Goal: Information Seeking & Learning: Learn about a topic

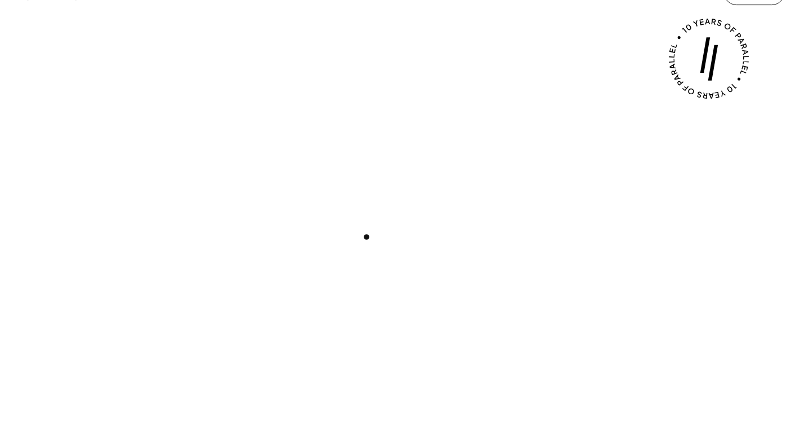
scroll to position [358, 0]
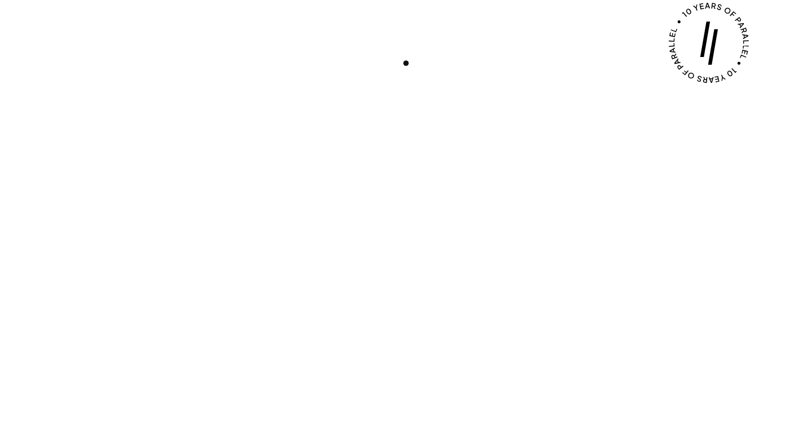
click at [406, 63] on div "Play with Sound" at bounding box center [406, 260] width 758 height 426
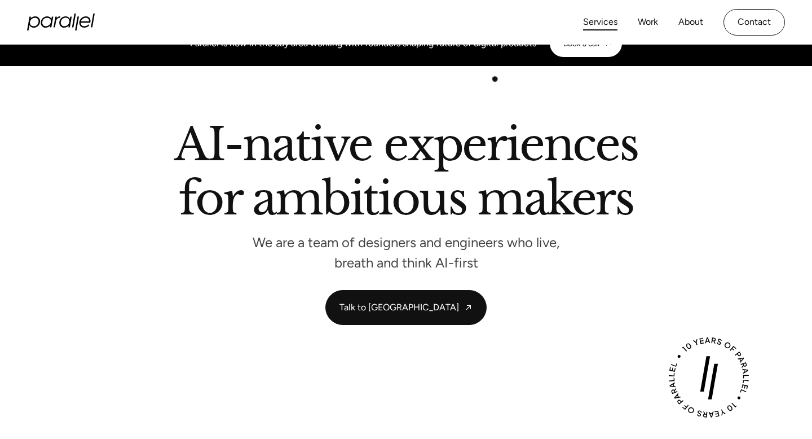
scroll to position [16, 0]
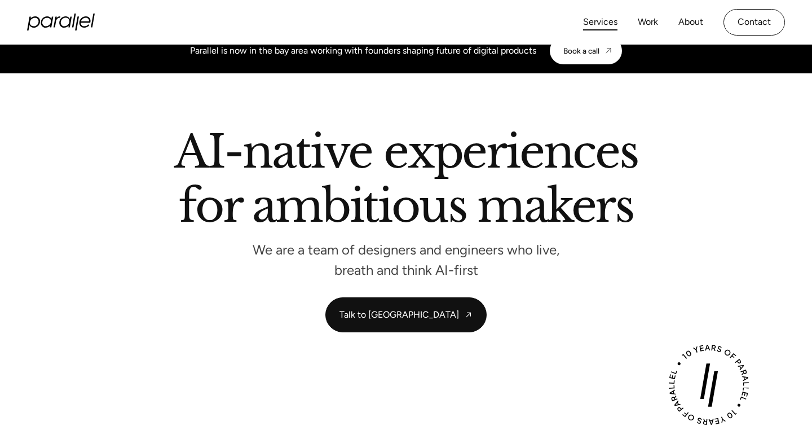
click at [596, 20] on link "Services" at bounding box center [600, 22] width 34 height 16
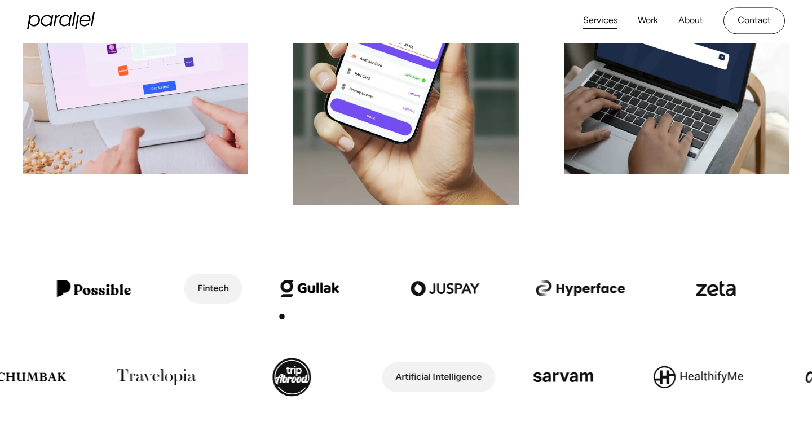
scroll to position [310, 0]
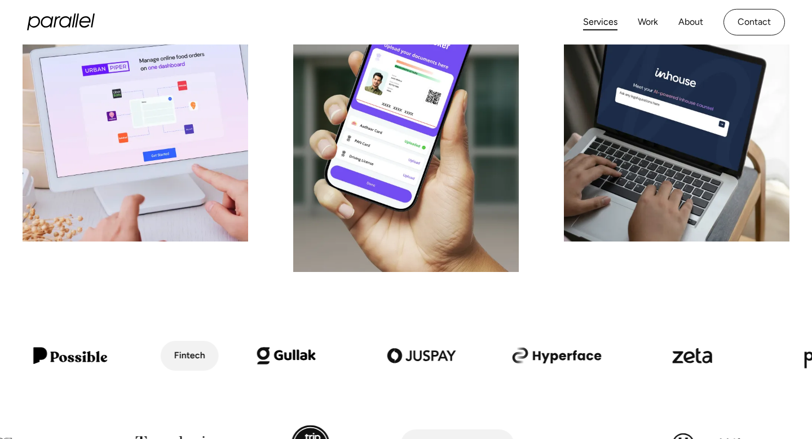
click at [52, 23] on icon "home" at bounding box center [61, 22] width 68 height 17
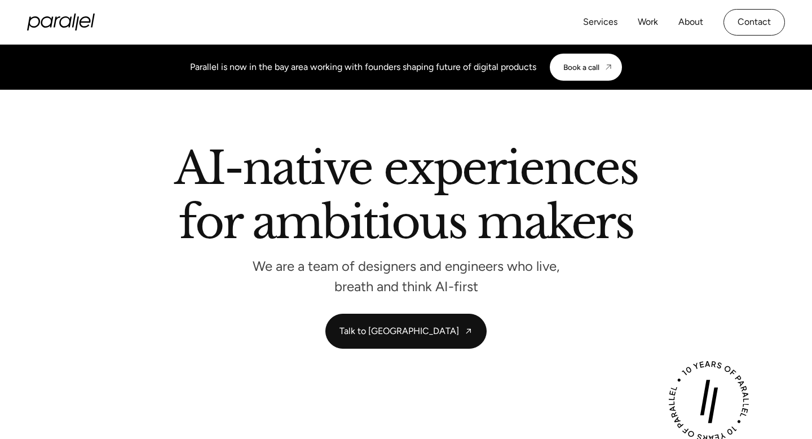
click at [583, 30] on div "Services Work About Careers Contact" at bounding box center [684, 22] width 202 height 27
click at [597, 24] on link "Services" at bounding box center [600, 22] width 34 height 16
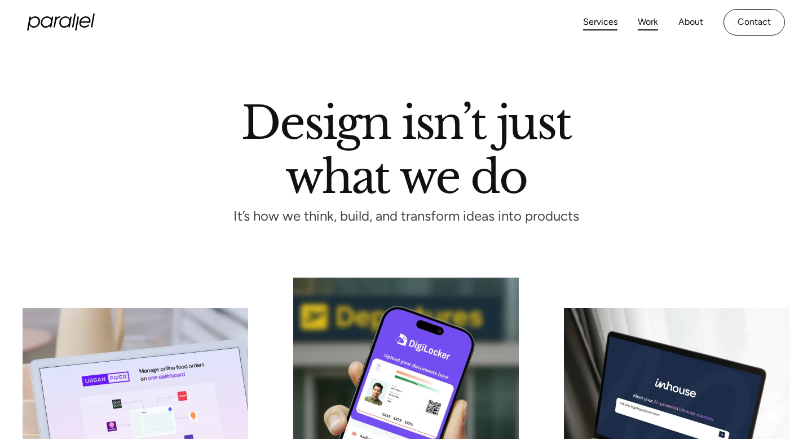
click at [648, 27] on link "Work" at bounding box center [648, 22] width 20 height 16
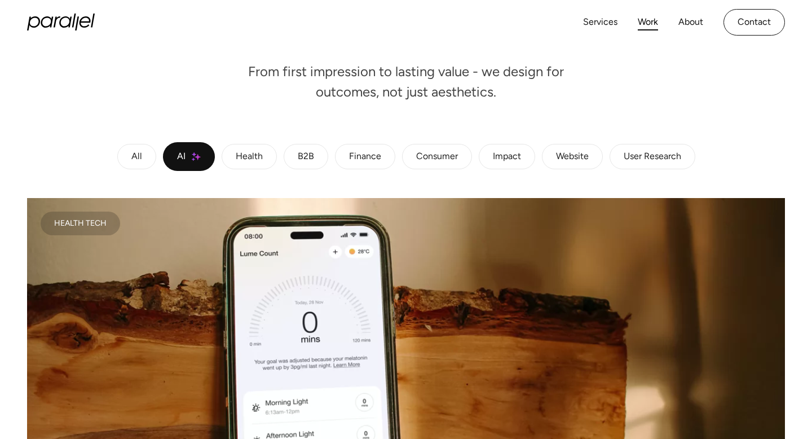
click at [262, 163] on link "Health" at bounding box center [249, 157] width 55 height 26
click at [142, 161] on link "All" at bounding box center [136, 157] width 39 height 26
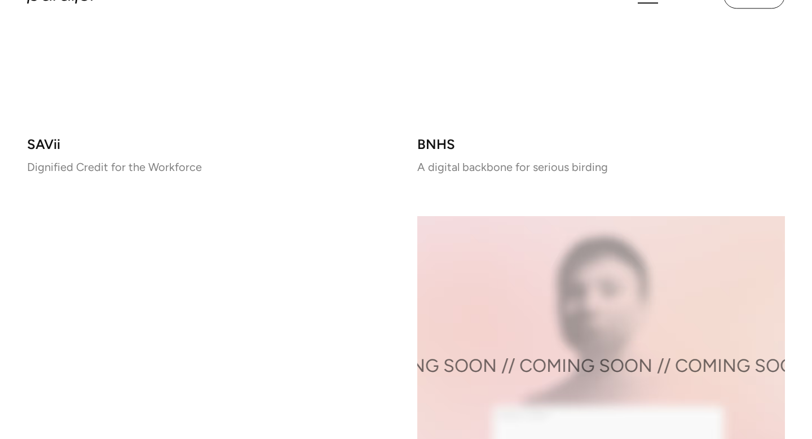
scroll to position [1588, 0]
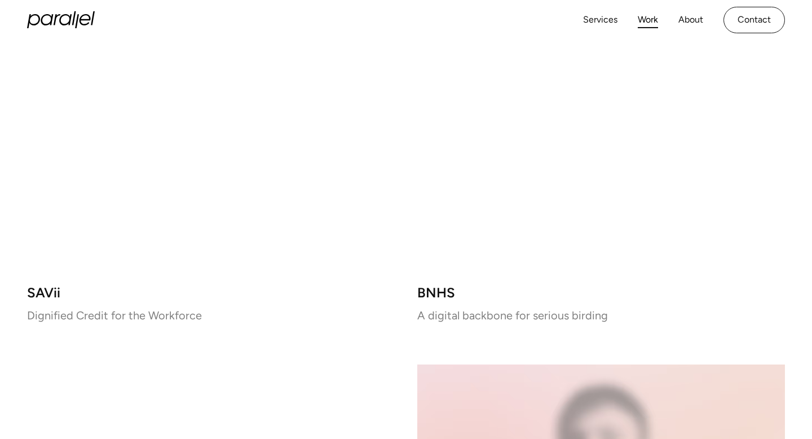
click at [290, 244] on video at bounding box center [211, 129] width 368 height 290
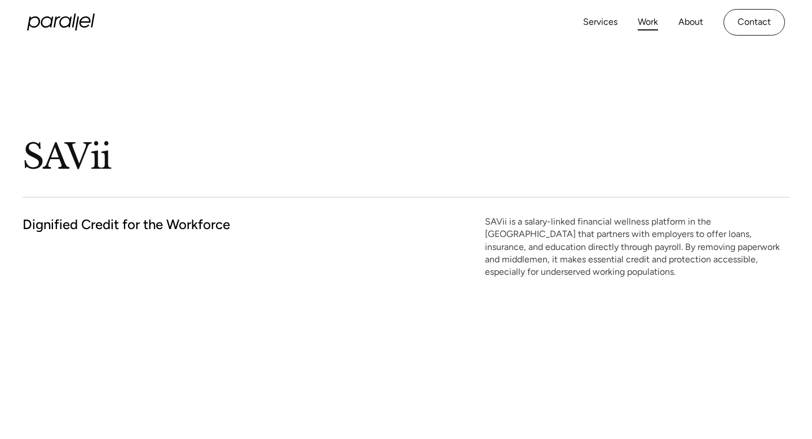
click at [644, 17] on link "Work" at bounding box center [648, 22] width 20 height 16
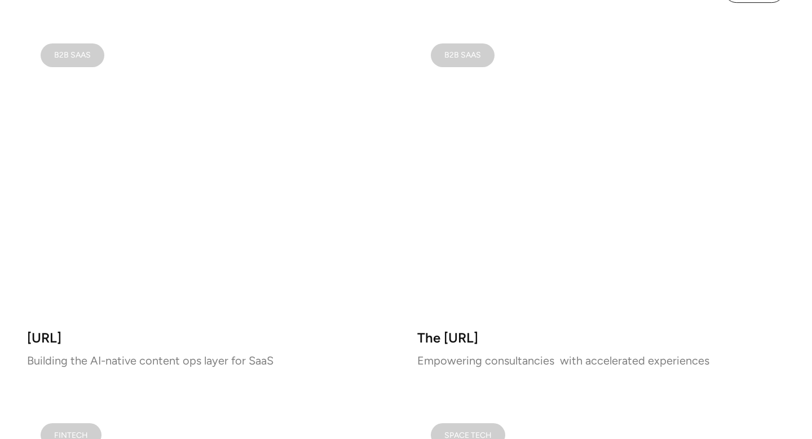
scroll to position [757, 0]
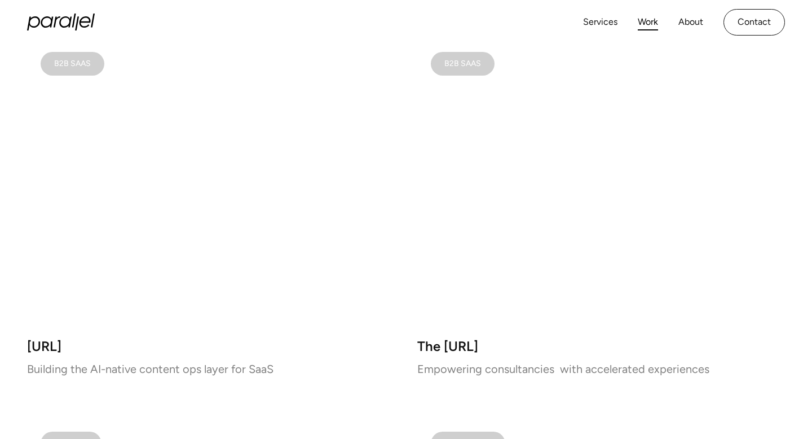
click at [487, 286] on video at bounding box center [601, 183] width 368 height 290
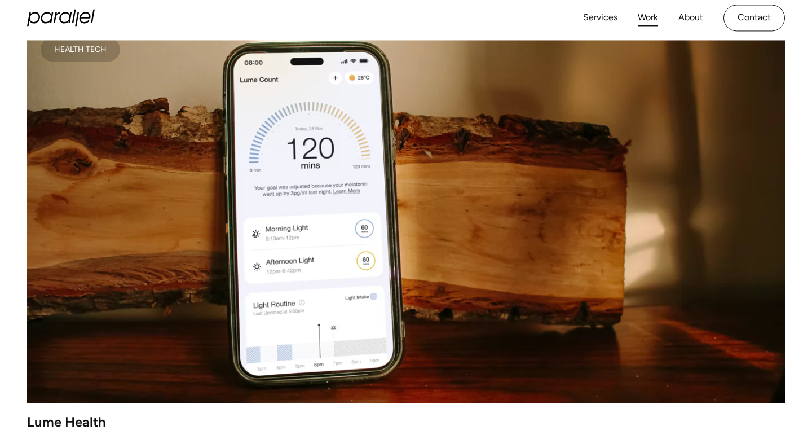
scroll to position [0, 0]
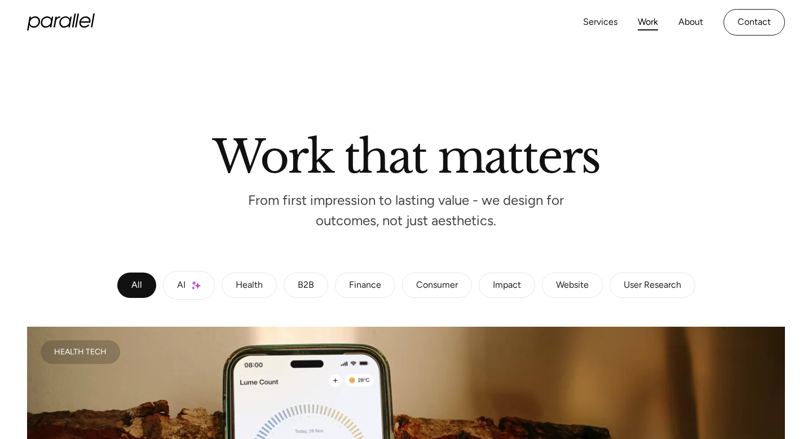
click at [79, 24] on icon "home" at bounding box center [61, 22] width 68 height 17
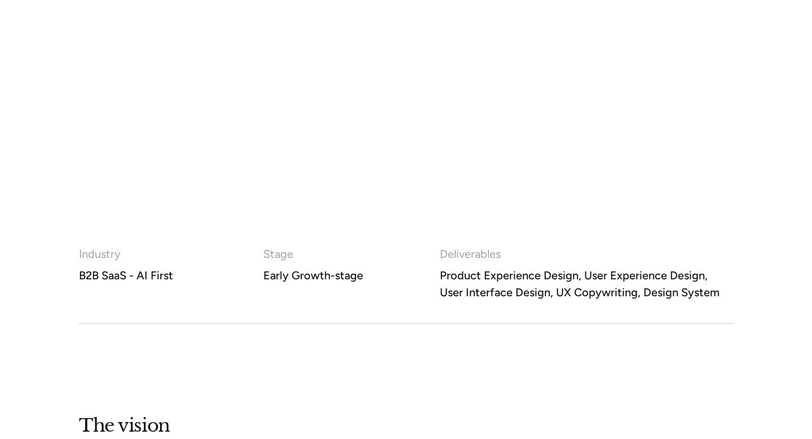
scroll to position [639, 0]
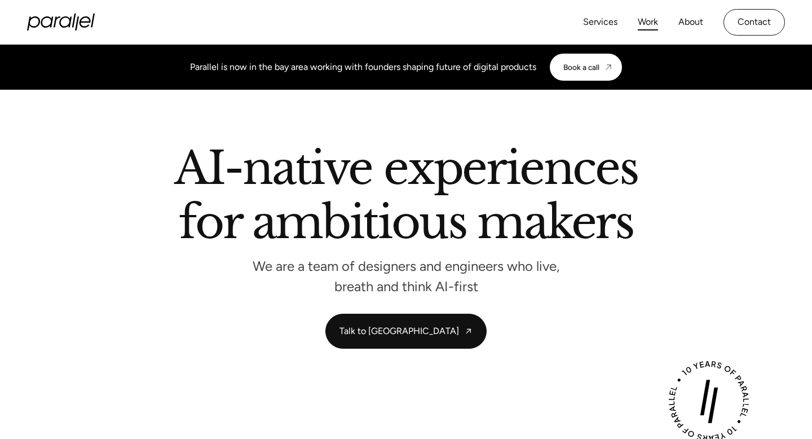
click at [641, 23] on link "Work" at bounding box center [648, 22] width 20 height 16
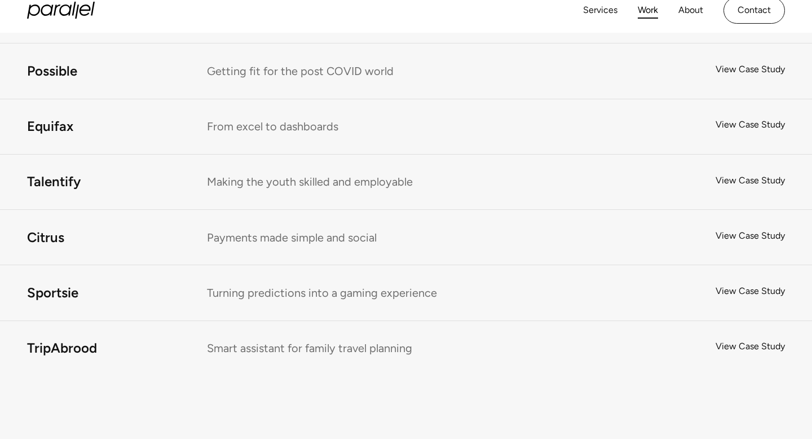
scroll to position [6907, 0]
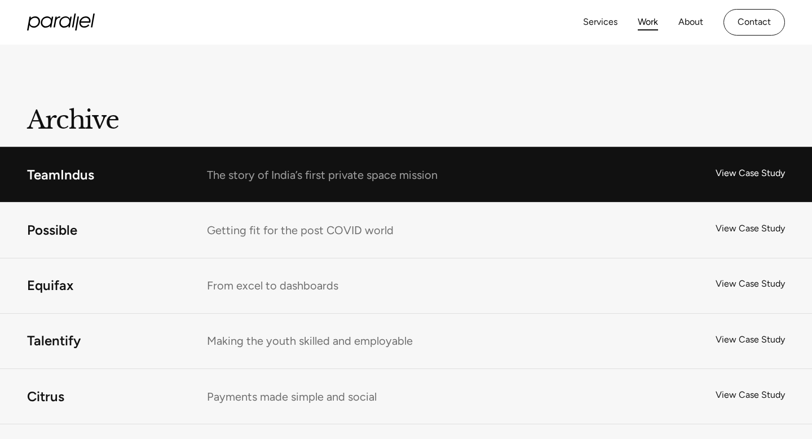
click at [430, 152] on link "TeamIndus" at bounding box center [406, 174] width 812 height 55
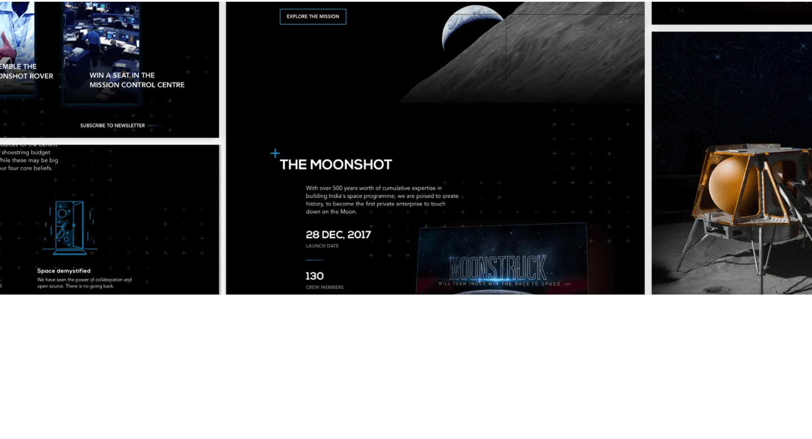
scroll to position [190, 0]
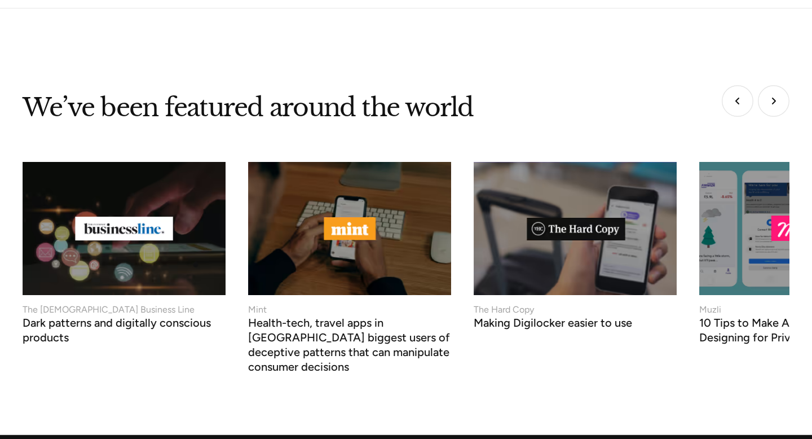
scroll to position [4099, 0]
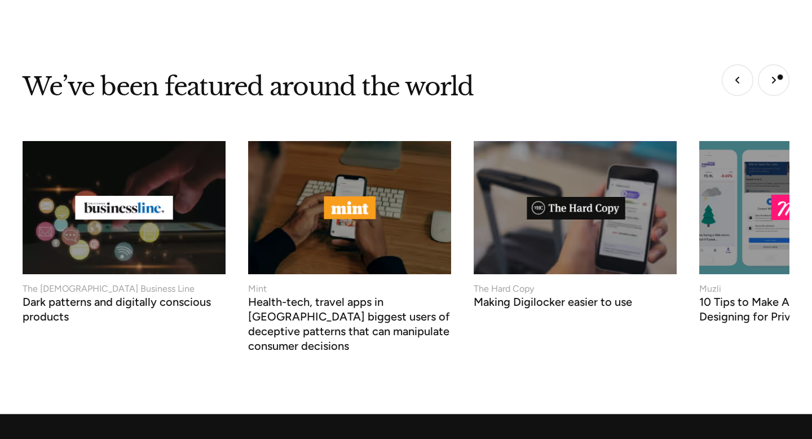
click at [775, 76] on img "Next slide" at bounding box center [774, 80] width 32 height 32
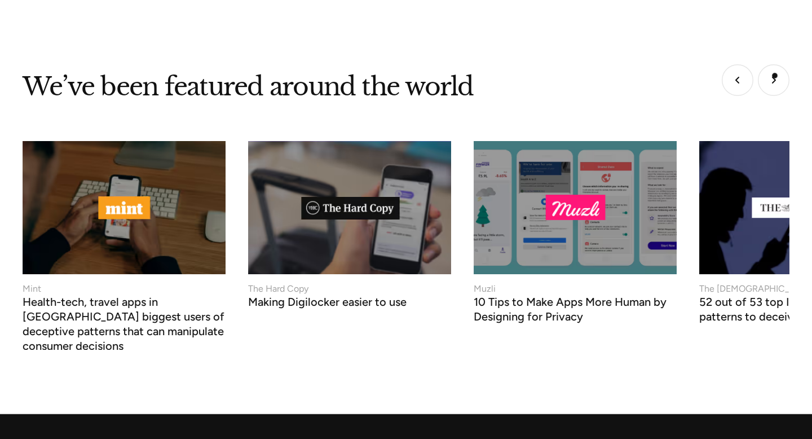
click at [775, 76] on img "Next slide" at bounding box center [774, 80] width 32 height 32
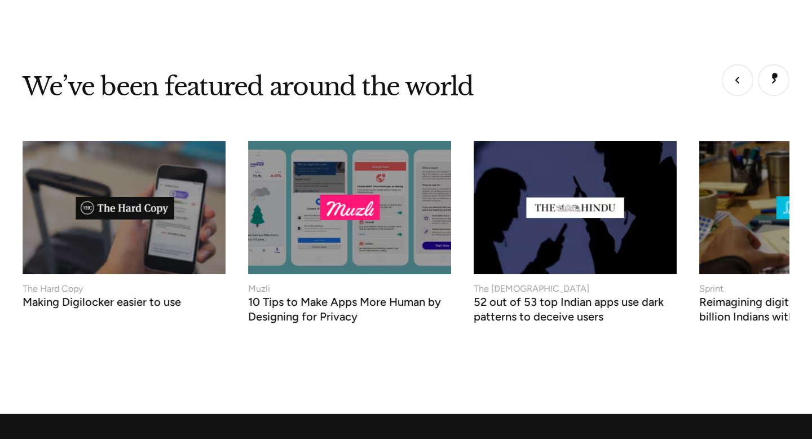
click at [775, 76] on img "Next slide" at bounding box center [774, 80] width 32 height 32
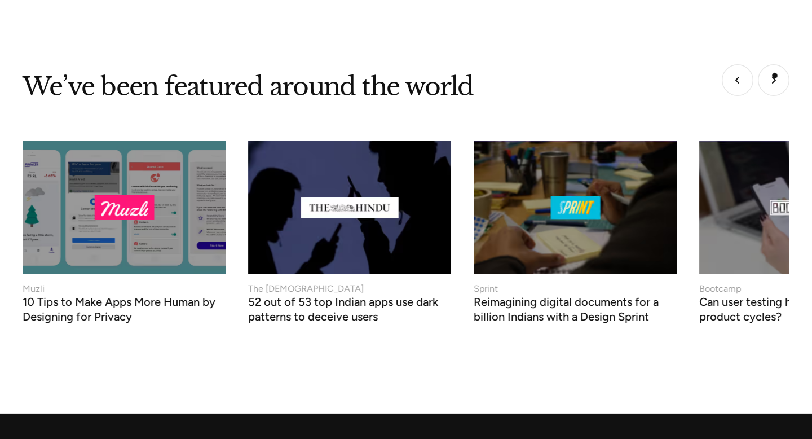
click at [775, 76] on img "Next slide" at bounding box center [774, 80] width 32 height 32
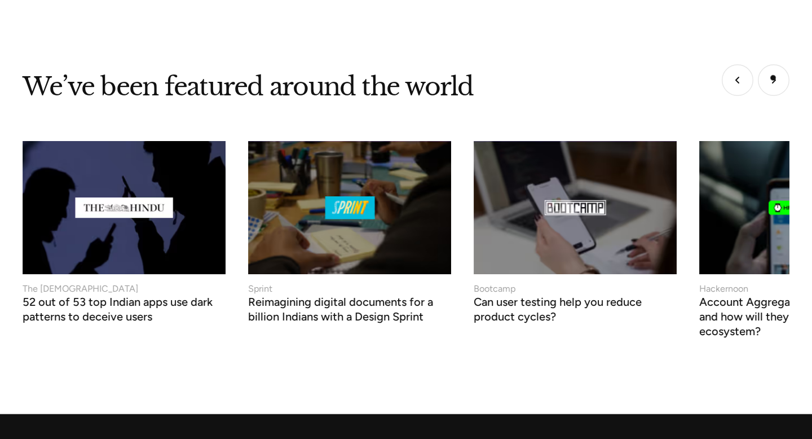
click at [773, 78] on img "Next slide" at bounding box center [774, 80] width 32 height 32
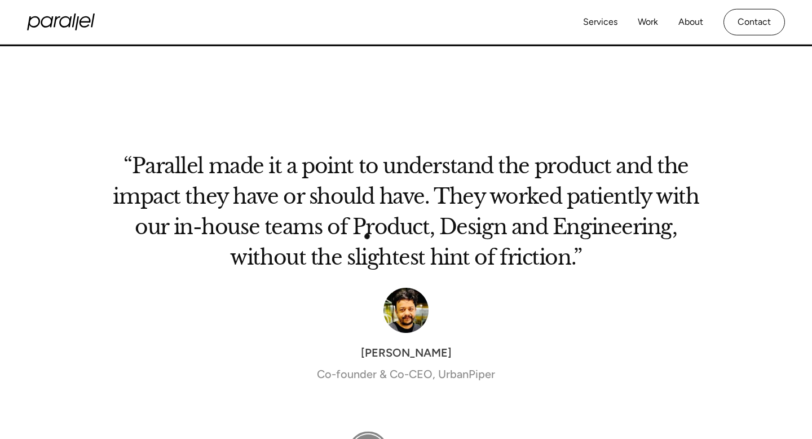
scroll to position [3574, 0]
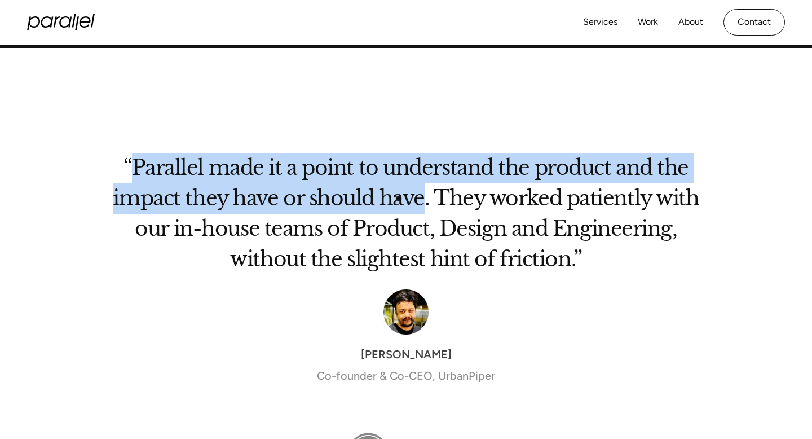
drag, startPoint x: 131, startPoint y: 171, endPoint x: 426, endPoint y: 202, distance: 296.6
click at [426, 202] on h2 "“Parallel made it a point to understand the product and the impact they have or…" at bounding box center [406, 218] width 587 height 114
click at [448, 170] on h2 "“Parallel made it a point to understand the product and the impact they have or…" at bounding box center [406, 218] width 587 height 114
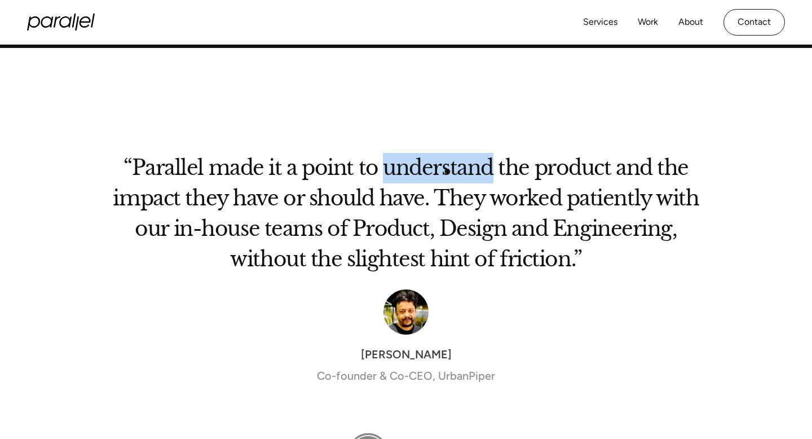
click at [448, 170] on h2 "“Parallel made it a point to understand the product and the impact they have or…" at bounding box center [406, 218] width 587 height 114
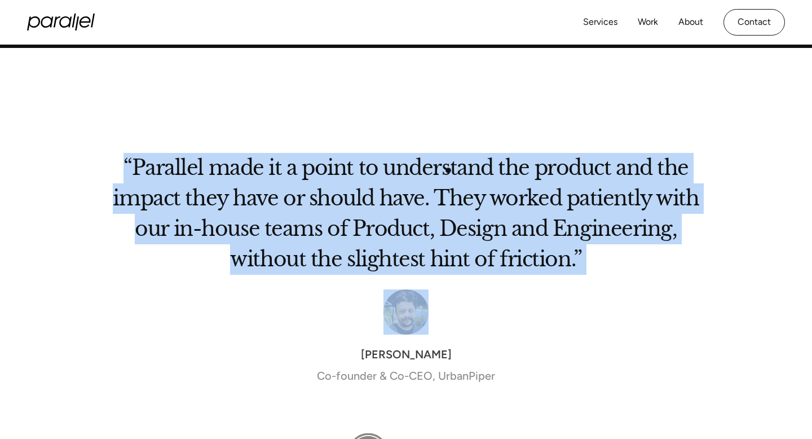
click at [448, 170] on h2 "“Parallel made it a point to understand the product and the impact they have or…" at bounding box center [406, 218] width 587 height 114
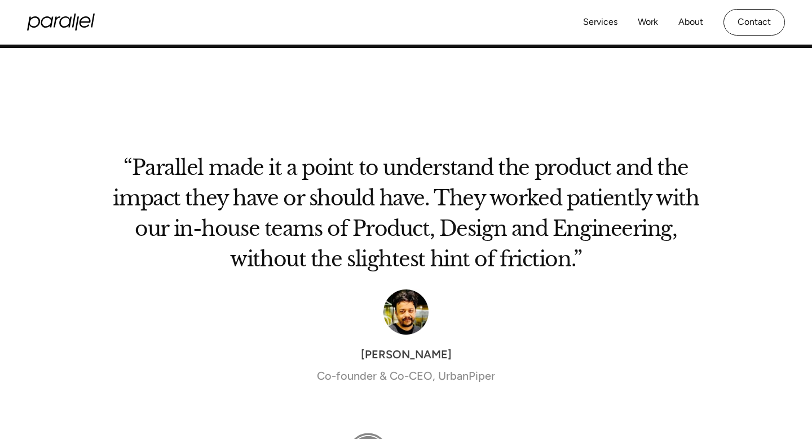
drag, startPoint x: 578, startPoint y: 267, endPoint x: 207, endPoint y: 1, distance: 456.7
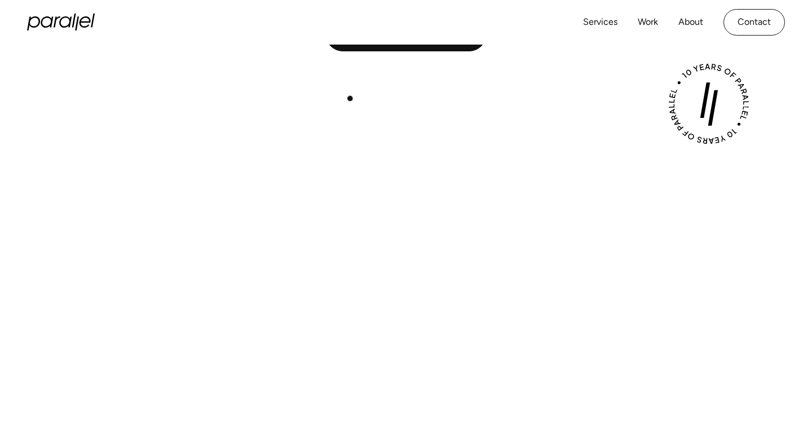
scroll to position [0, 0]
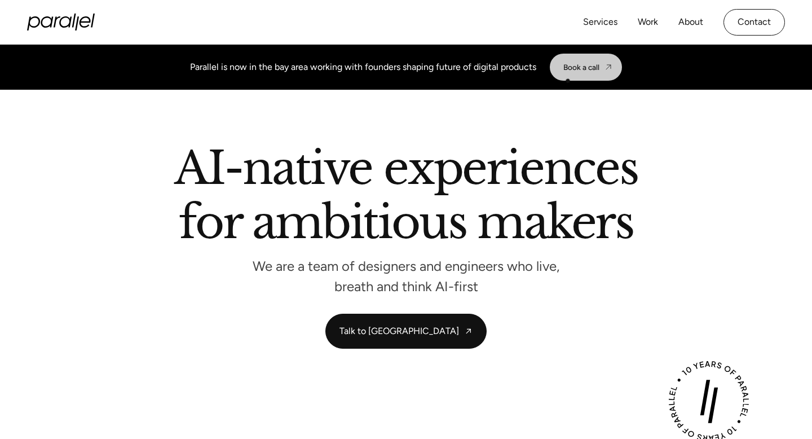
click at [574, 71] on div "Book a call" at bounding box center [581, 67] width 36 height 9
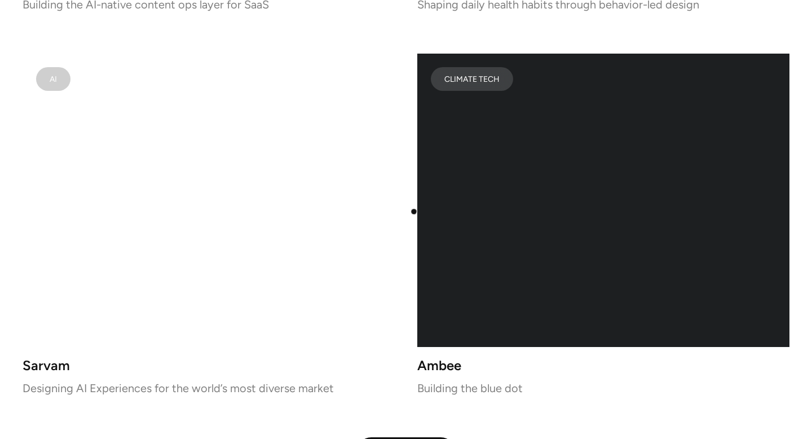
scroll to position [2290, 0]
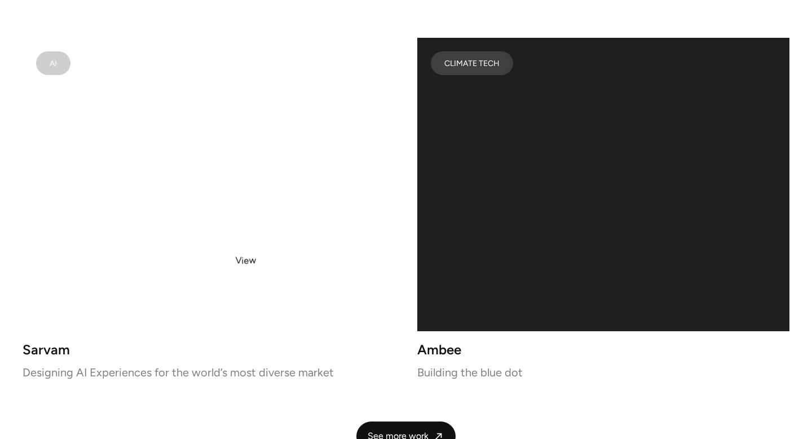
click at [246, 261] on video at bounding box center [209, 184] width 372 height 293
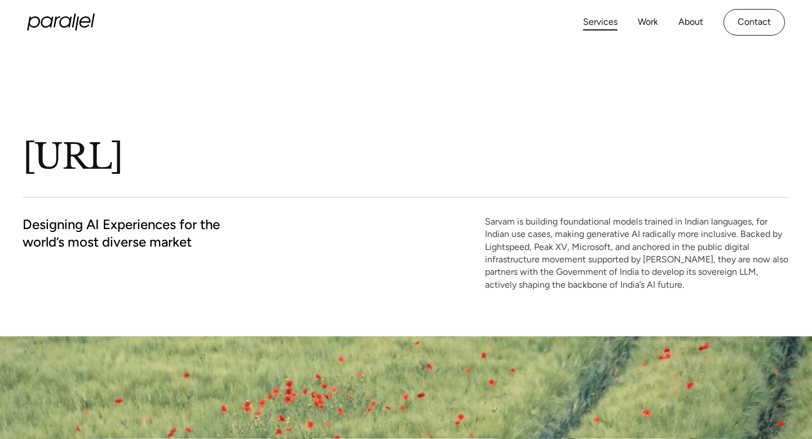
click at [602, 17] on link "Services" at bounding box center [600, 22] width 34 height 16
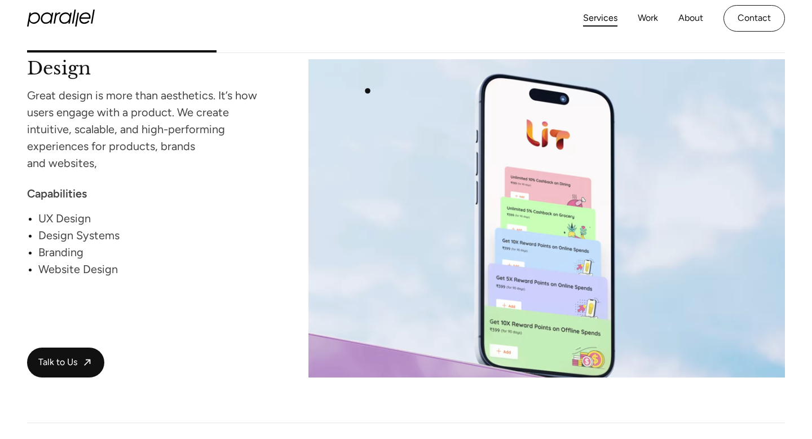
scroll to position [1076, 0]
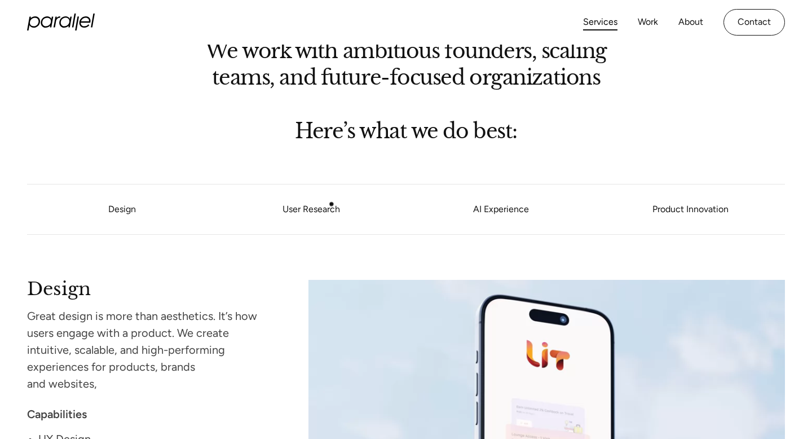
click at [332, 206] on link "User Research" at bounding box center [312, 209] width 190 height 7
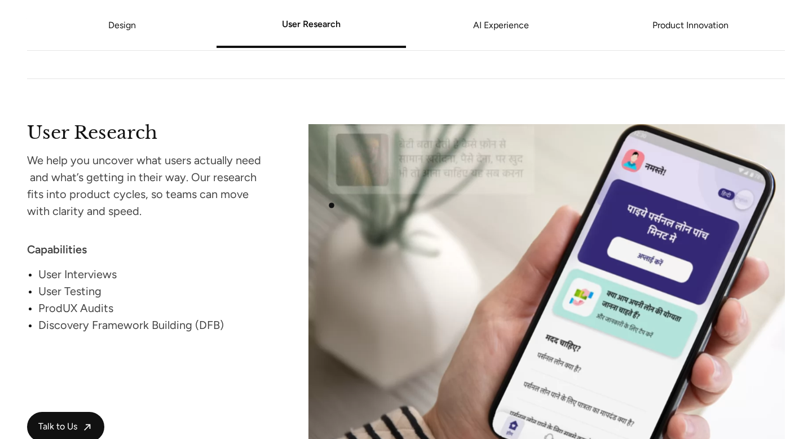
scroll to position [1425, 0]
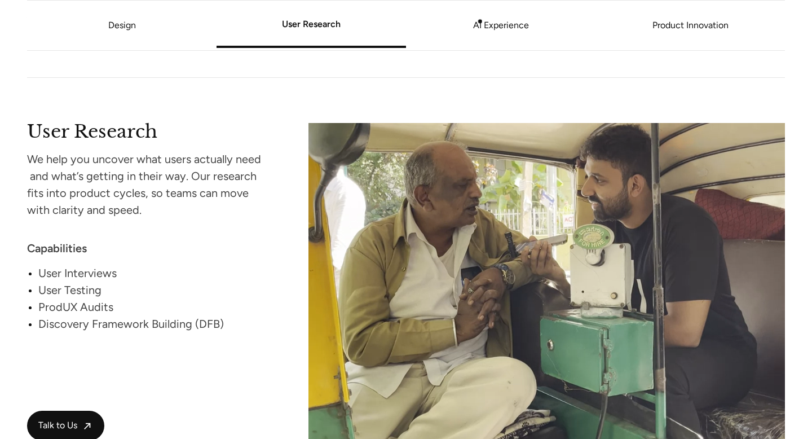
click at [481, 23] on link "AI Experience" at bounding box center [501, 25] width 190 height 7
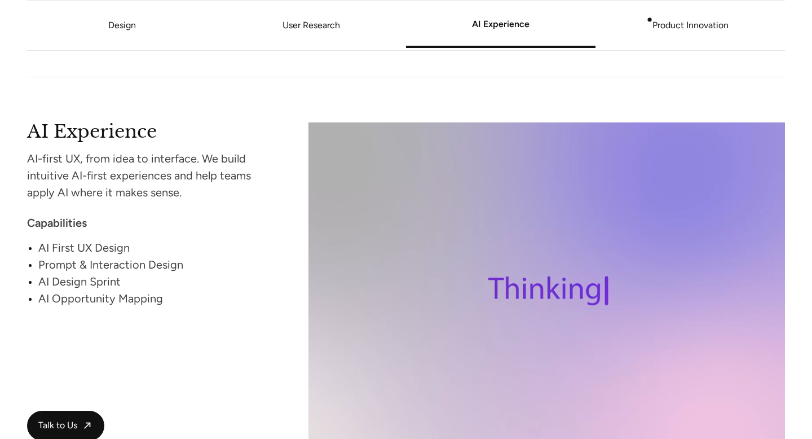
click at [667, 22] on link "Product Innovation" at bounding box center [691, 25] width 190 height 7
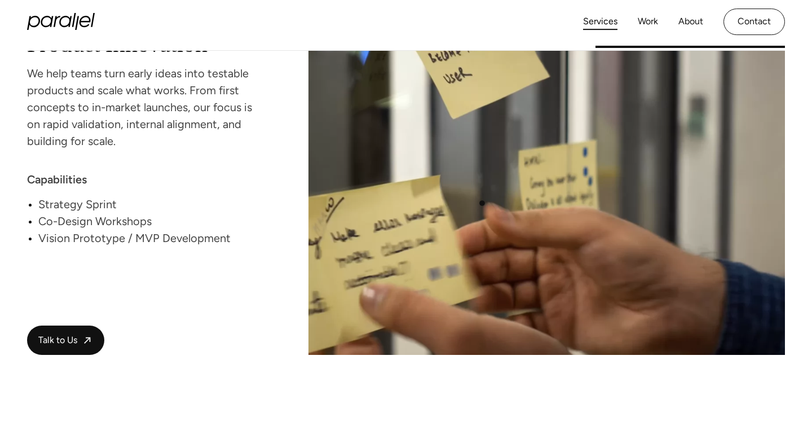
scroll to position [2319, 0]
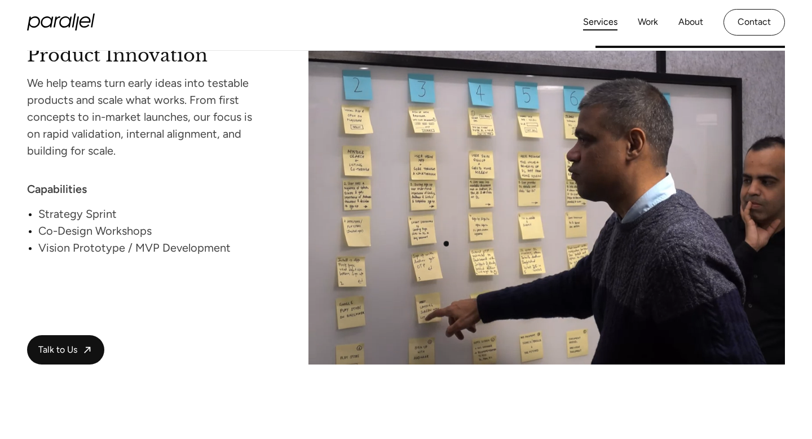
click at [446, 244] on video at bounding box center [547, 206] width 477 height 318
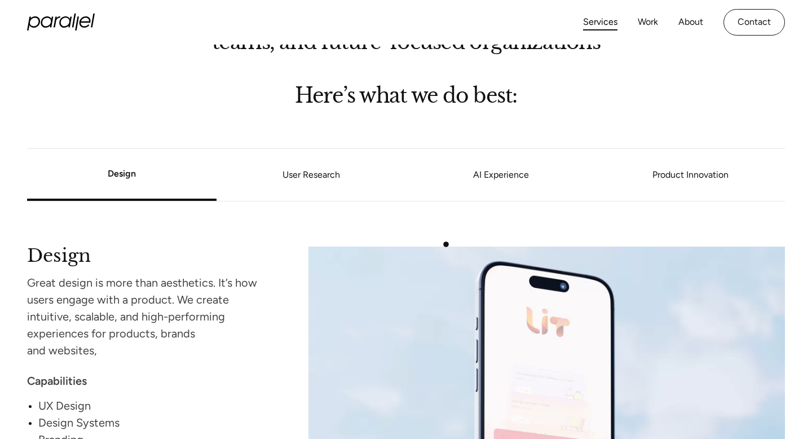
scroll to position [848, 0]
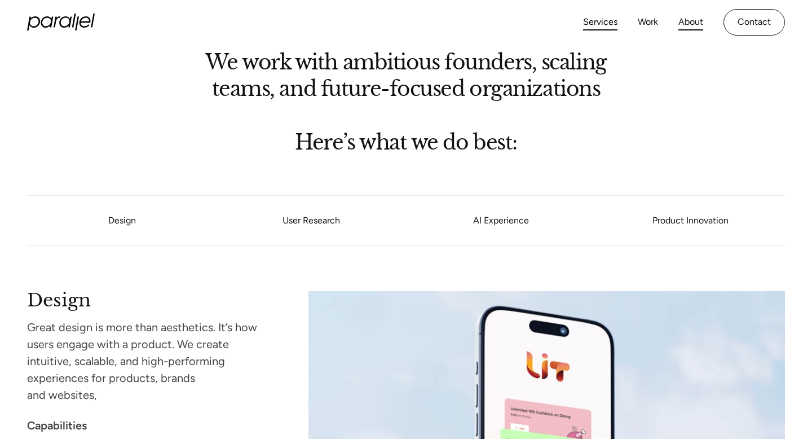
click at [691, 24] on link "About" at bounding box center [691, 22] width 25 height 16
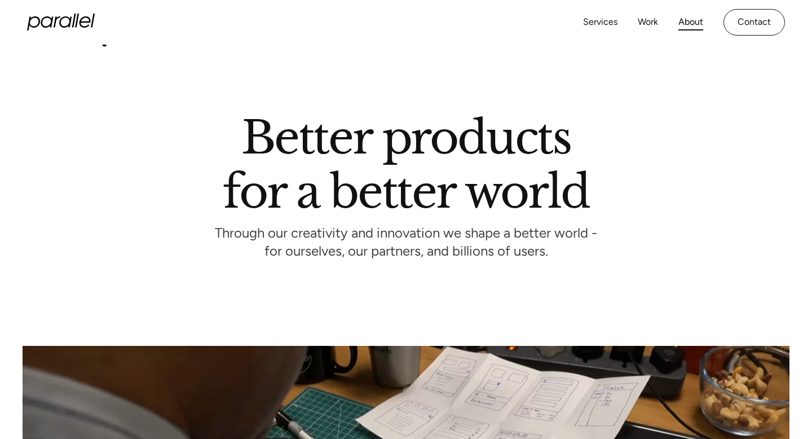
click at [78, 20] on icon "home" at bounding box center [61, 22] width 68 height 17
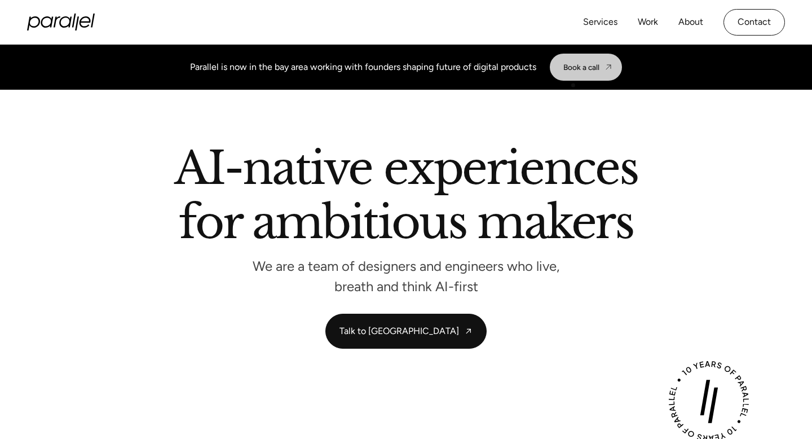
click at [579, 70] on div "Book a call" at bounding box center [581, 67] width 36 height 9
click at [645, 23] on link "Work" at bounding box center [648, 22] width 20 height 16
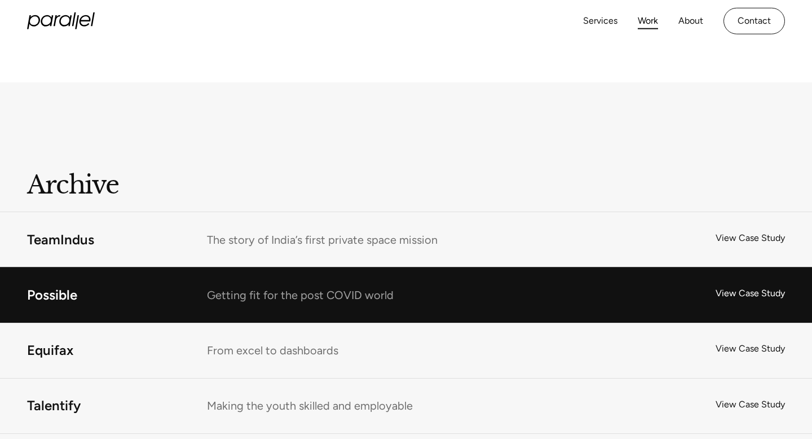
scroll to position [6840, 0]
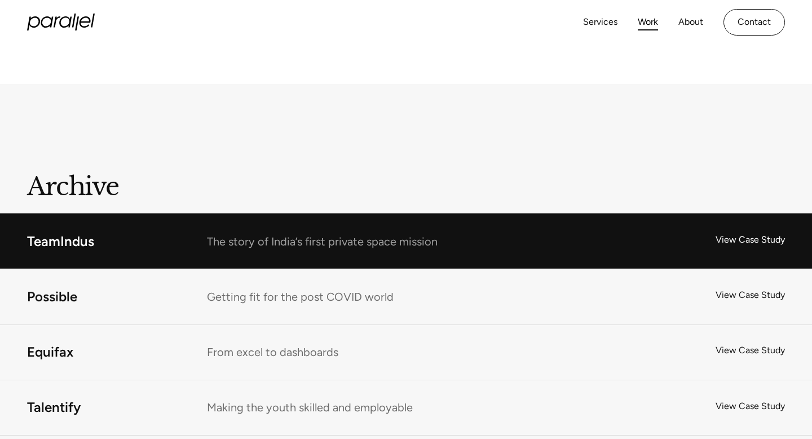
click at [456, 244] on link "TeamIndus" at bounding box center [406, 241] width 812 height 55
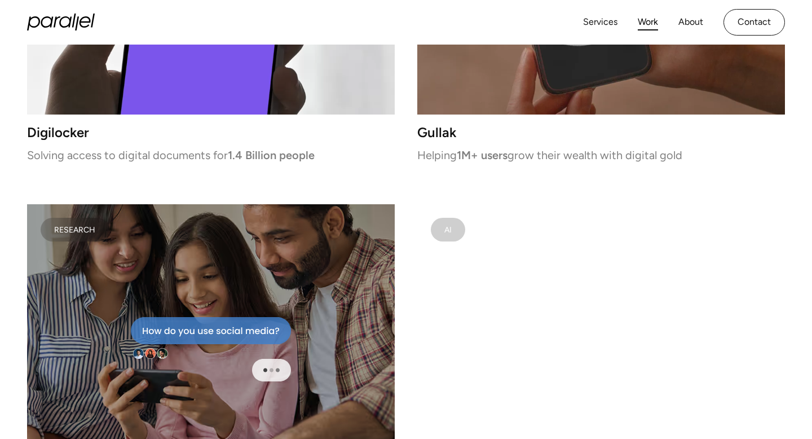
scroll to position [3245, 0]
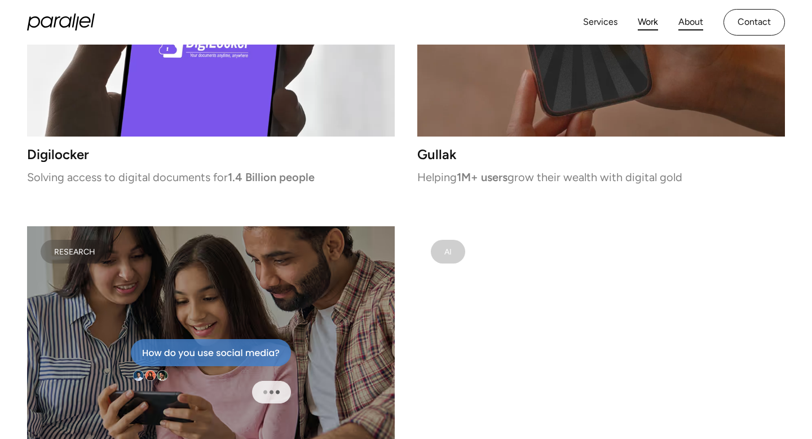
click at [701, 21] on link "About" at bounding box center [691, 22] width 25 height 16
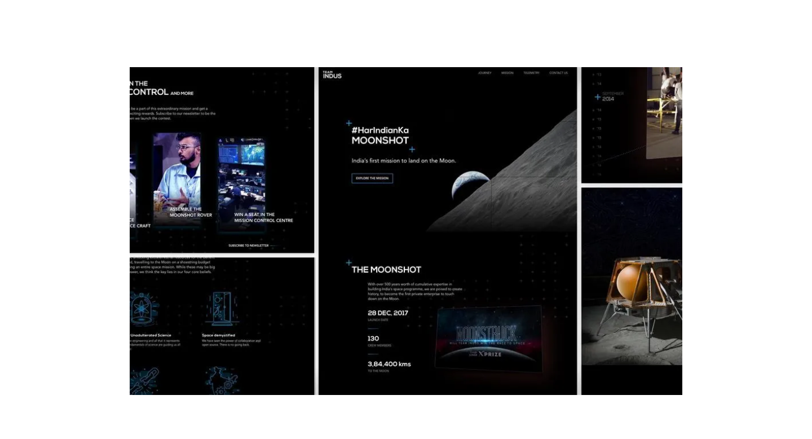
scroll to position [2093, 0]
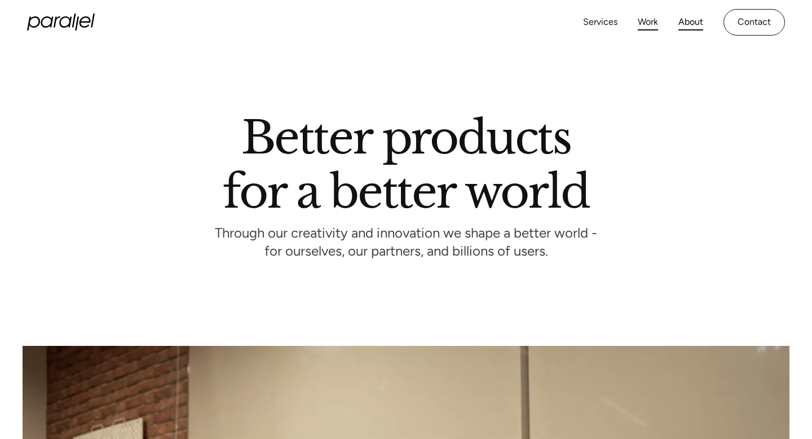
click at [644, 21] on link "Work" at bounding box center [648, 22] width 20 height 16
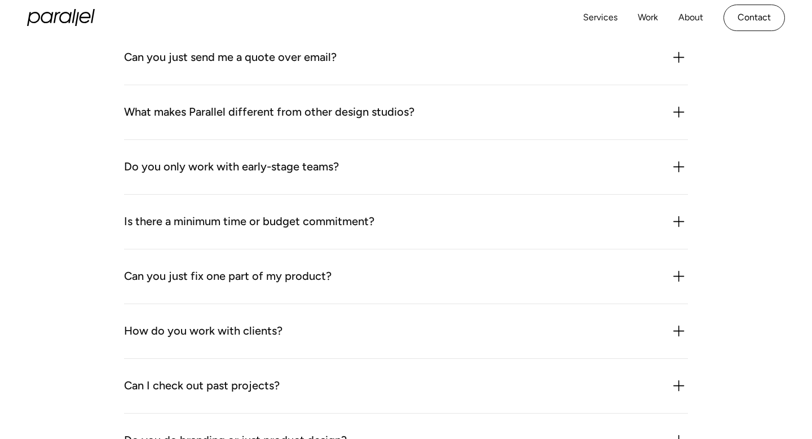
scroll to position [1321, 0]
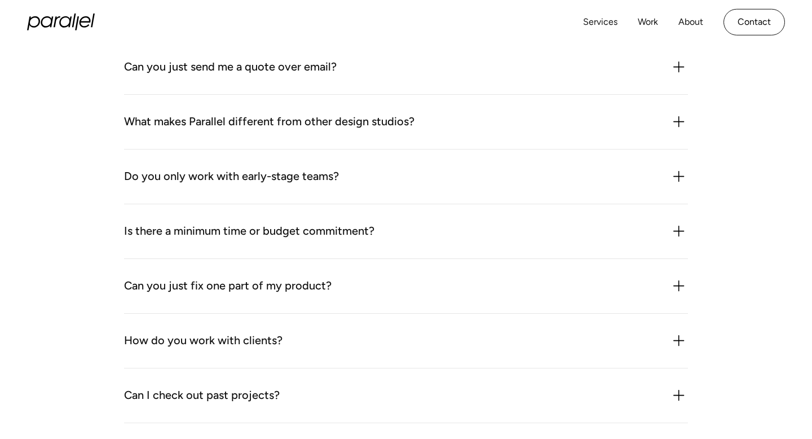
click at [426, 81] on div "Can you just send me a quote over email? We could but it probably wouldn’t be h…" at bounding box center [406, 67] width 564 height 55
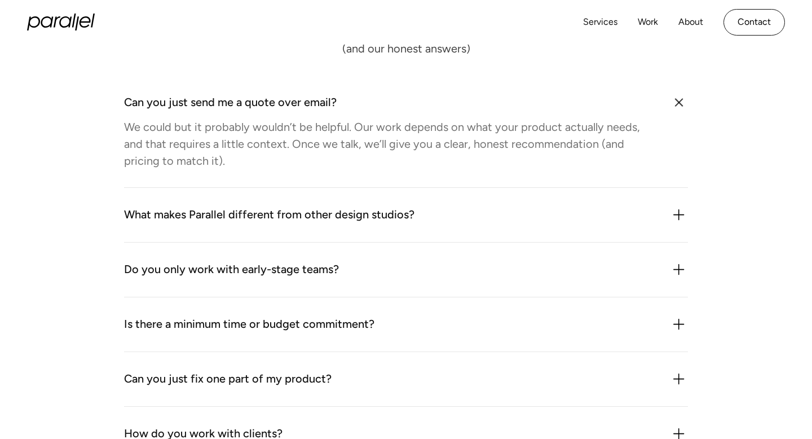
scroll to position [1265, 0]
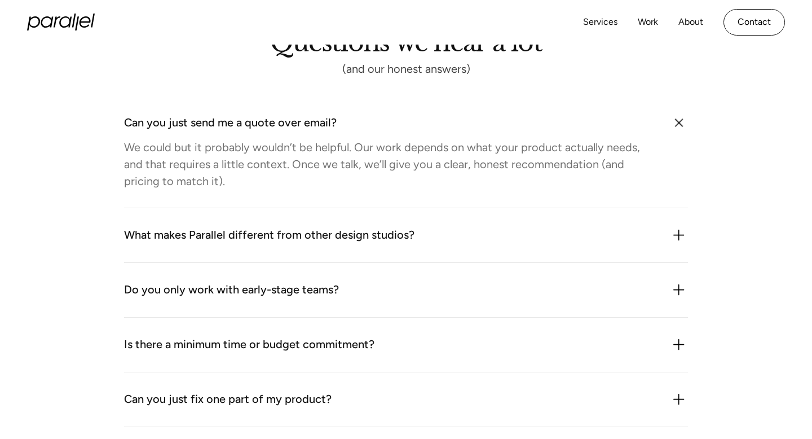
click at [362, 176] on div "We could but it probably wouldn’t be helpful. Our work depends on what your pro…" at bounding box center [391, 164] width 534 height 51
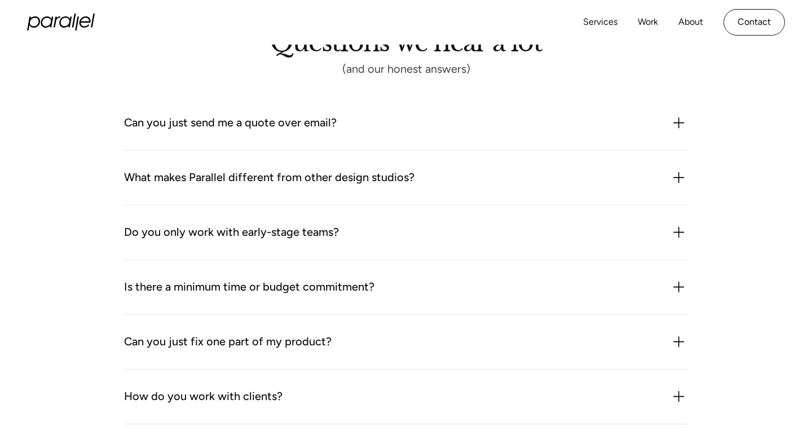
click at [371, 153] on div "What makes Parallel different from other design studios? We combine product thi…" at bounding box center [406, 178] width 564 height 55
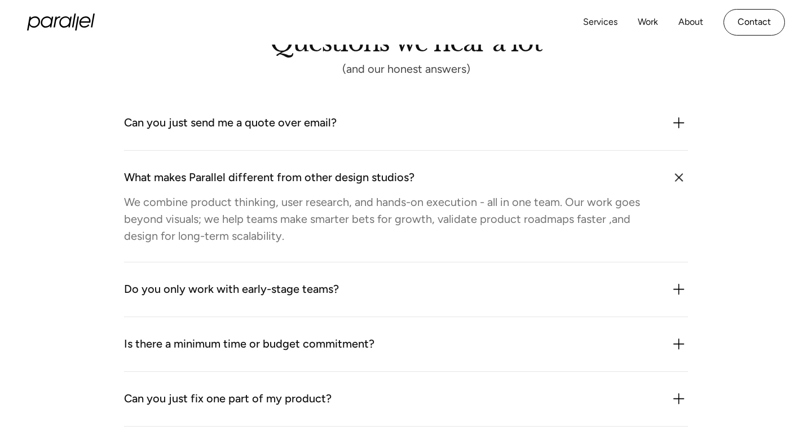
click at [384, 136] on div "Can you just send me a quote over email? We could but it probably wouldn’t be h…" at bounding box center [406, 123] width 564 height 55
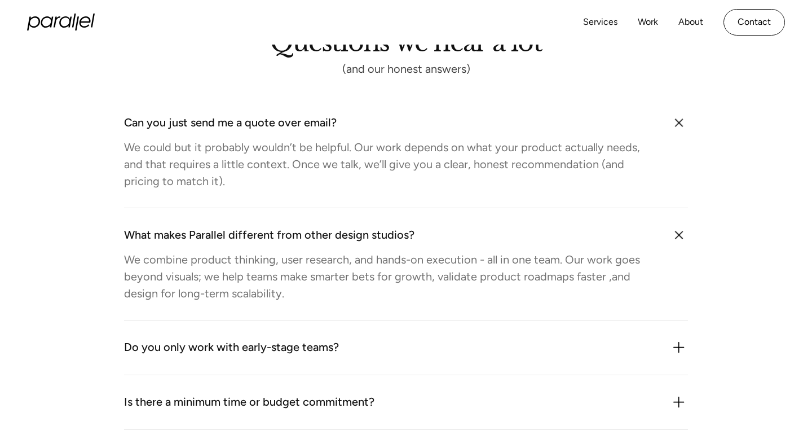
click at [395, 148] on div "We could but it probably wouldn’t be helpful. Our work depends on what your pro…" at bounding box center [391, 164] width 534 height 51
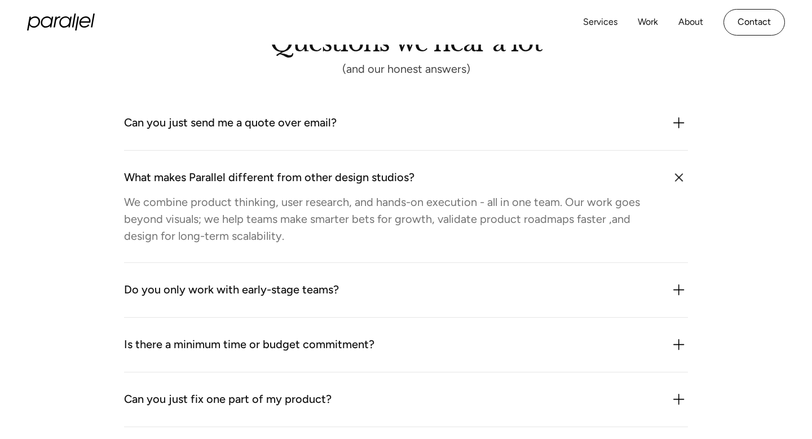
click at [369, 204] on div "We combine product thinking, user research, and hands-on execution - all in one…" at bounding box center [391, 218] width 534 height 51
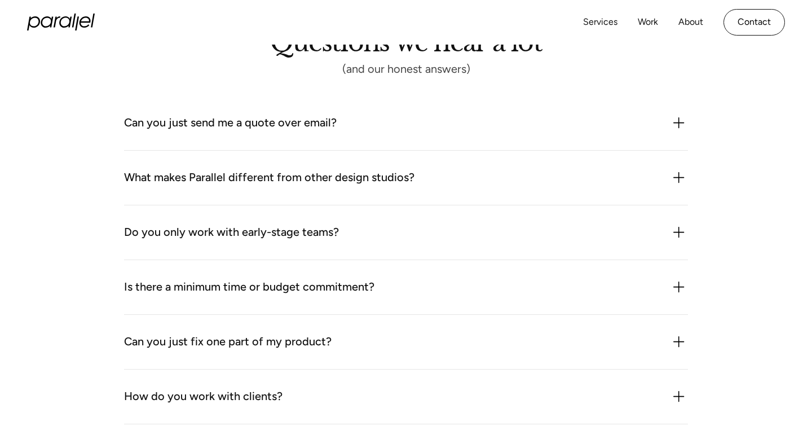
click at [369, 233] on div "Do you only work with early-stage teams?" at bounding box center [406, 232] width 564 height 18
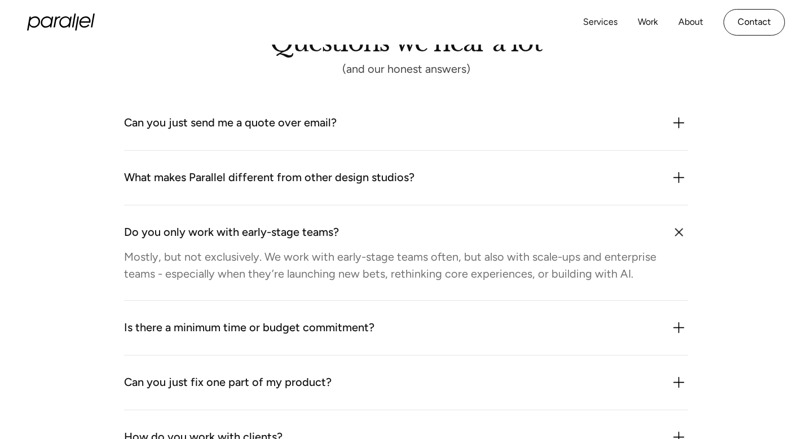
click at [415, 222] on div "Do you only work with early-stage teams? Mostly, but not exclusively. We work w…" at bounding box center [406, 252] width 564 height 95
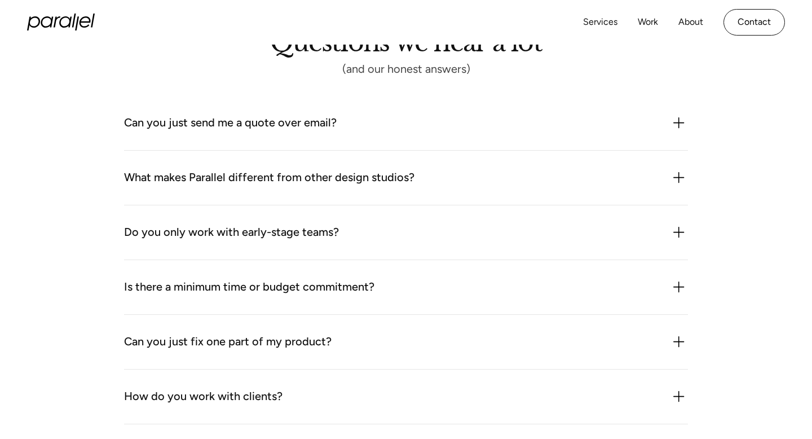
click at [389, 270] on div "Is there a minimum time or budget commitment? We’re flexible but we don’t do on…" at bounding box center [406, 287] width 564 height 55
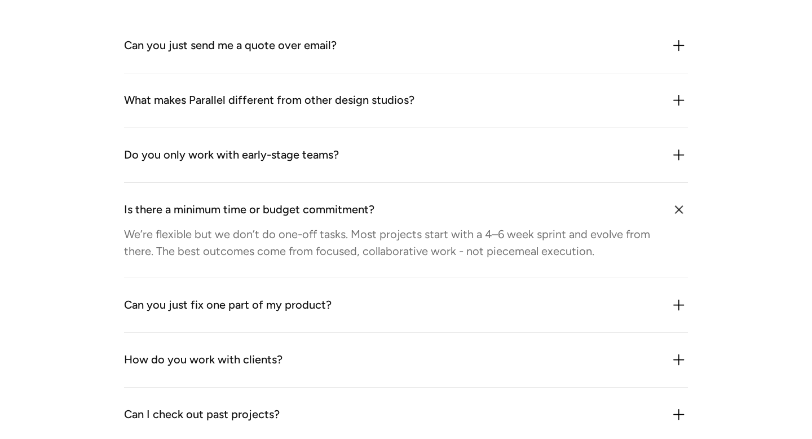
scroll to position [1343, 0]
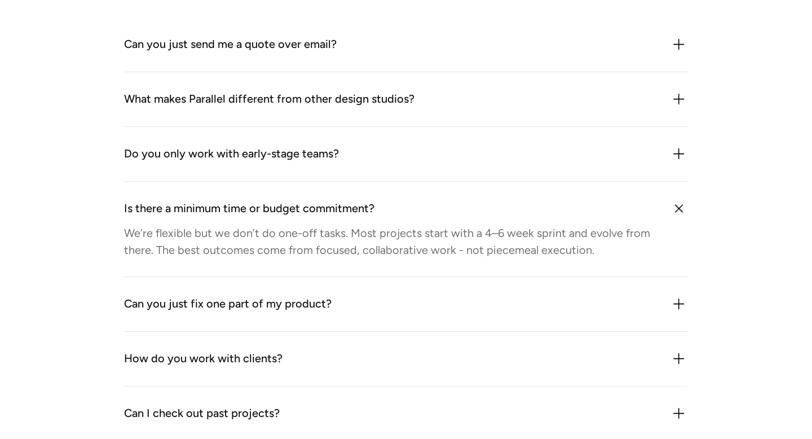
click at [381, 302] on div "Can you just fix one part of my product?" at bounding box center [406, 304] width 564 height 18
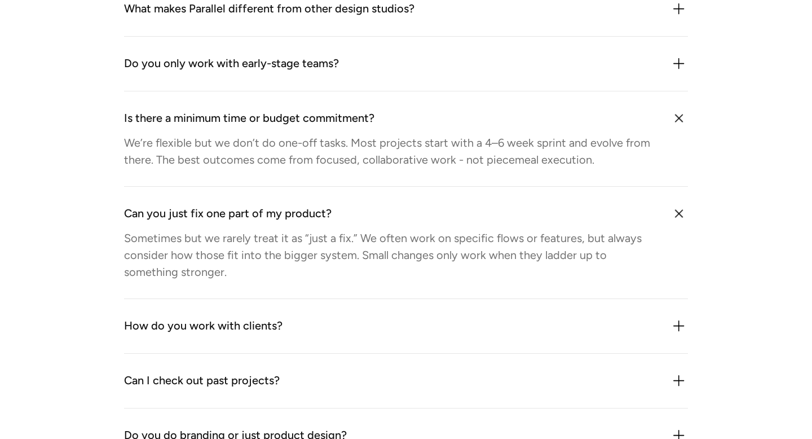
scroll to position [1436, 0]
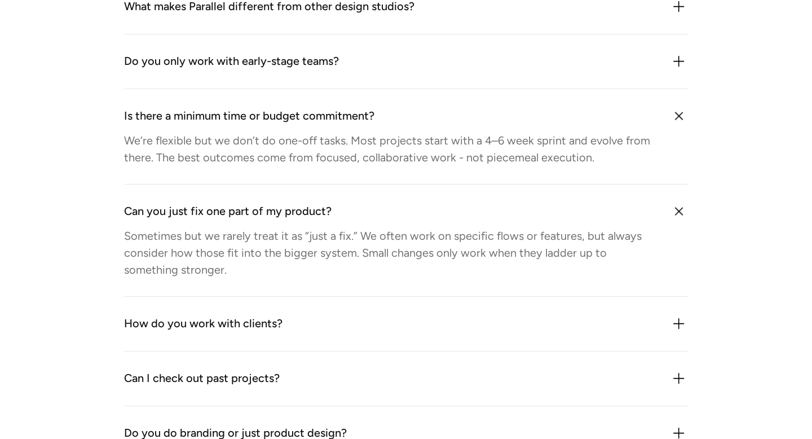
click at [377, 315] on div "How do you work with clients?" at bounding box center [406, 324] width 564 height 18
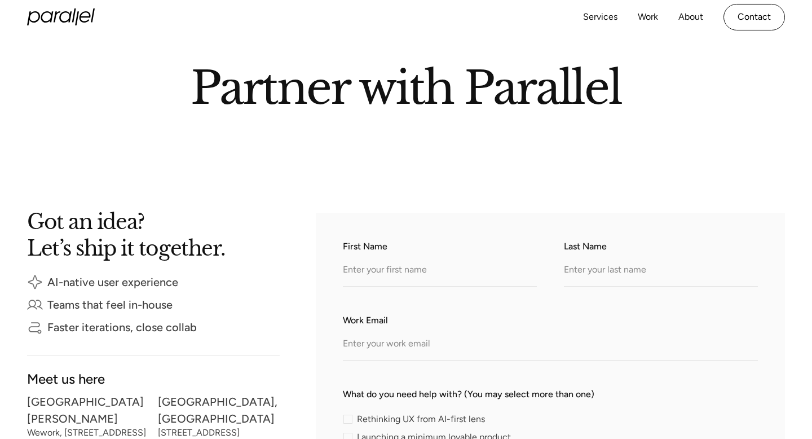
scroll to position [0, 0]
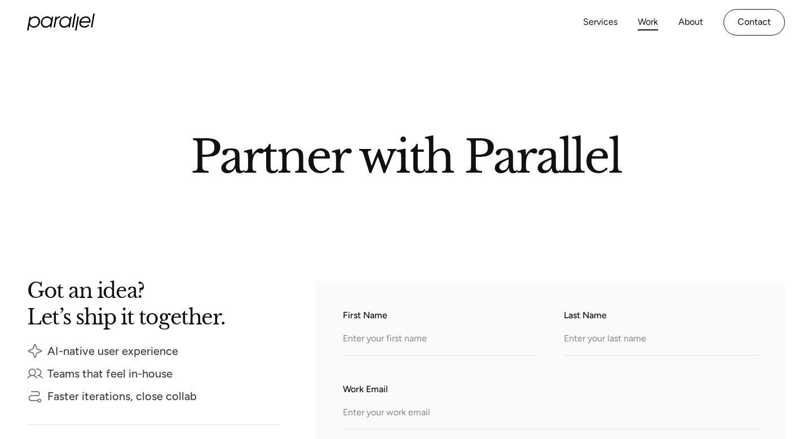
click at [657, 24] on link "Work" at bounding box center [648, 22] width 20 height 16
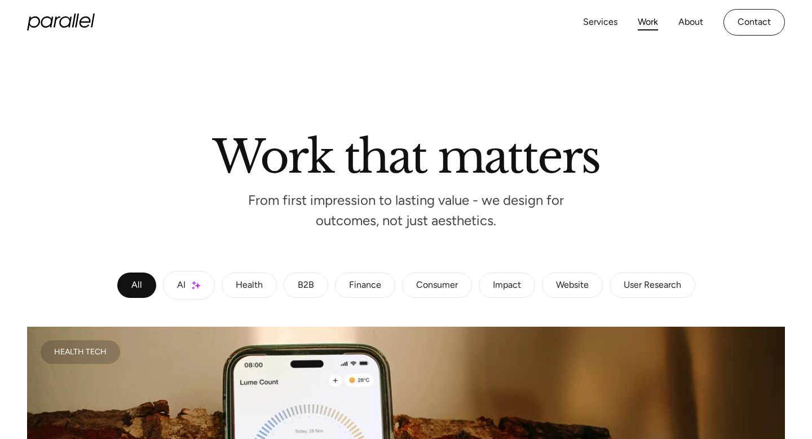
click at [76, 24] on icon "home" at bounding box center [77, 21] width 4 height 14
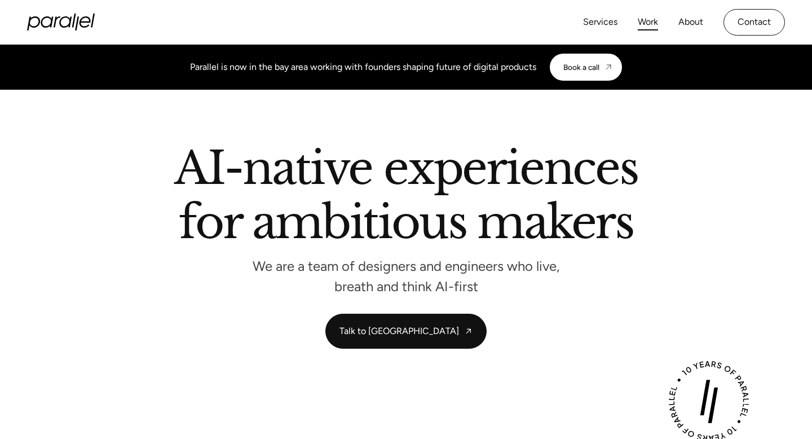
click at [648, 26] on link "Work" at bounding box center [648, 22] width 20 height 16
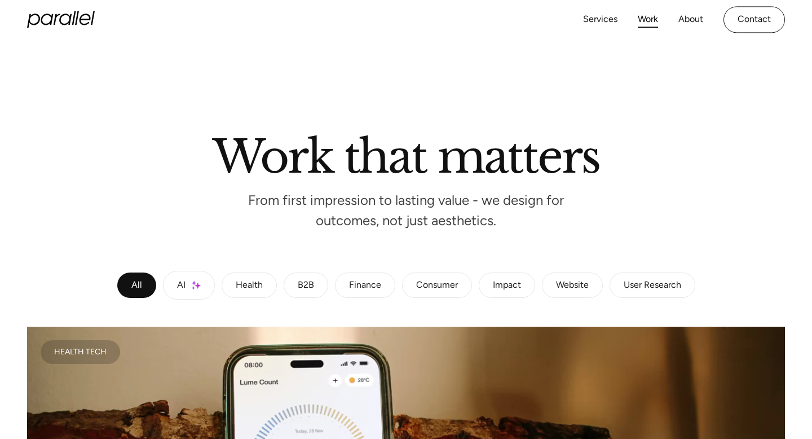
click at [60, 12] on div "Services Work About Careers Contact LinkedIn Twitter (X)" at bounding box center [406, 19] width 758 height 45
click at [76, 18] on icon "home" at bounding box center [61, 22] width 68 height 17
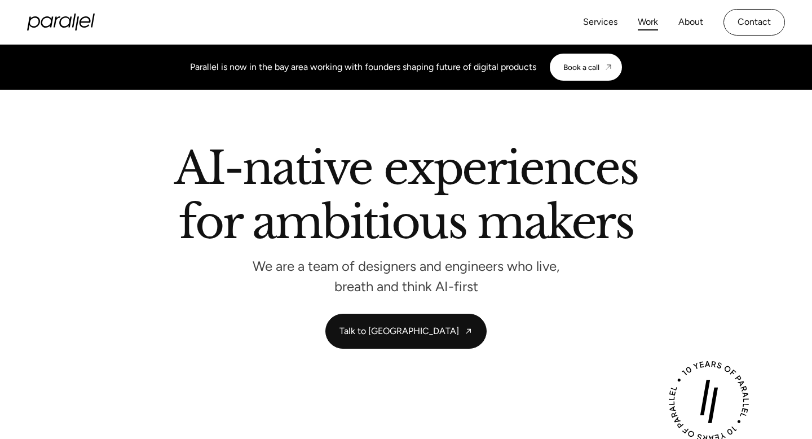
click at [652, 18] on link "Work" at bounding box center [648, 22] width 20 height 16
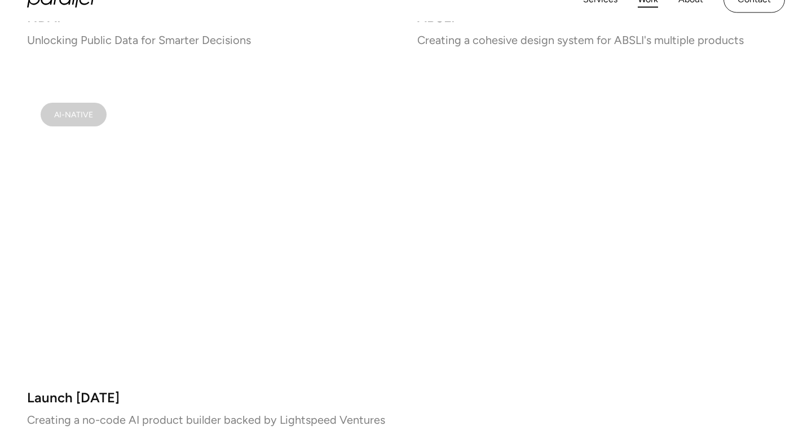
scroll to position [6441, 0]
